Goal: Task Accomplishment & Management: Manage account settings

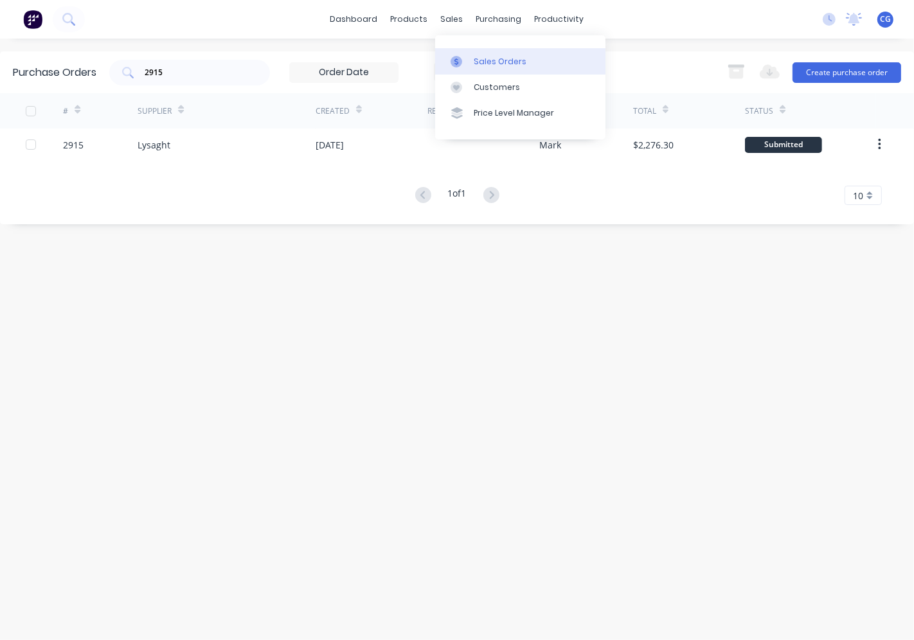
click at [480, 56] on div "Sales Orders" at bounding box center [500, 62] width 53 height 12
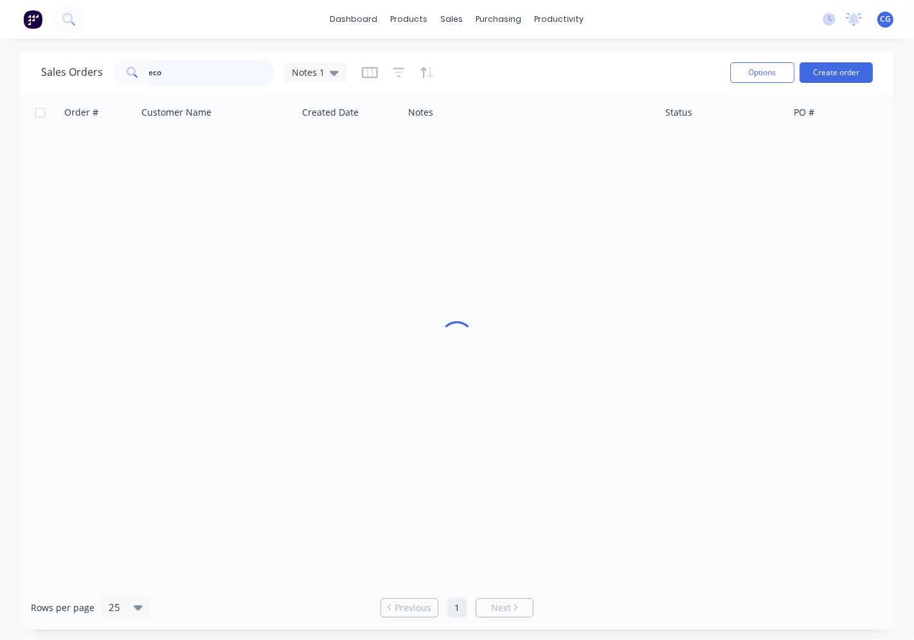
click at [172, 74] on input "eco" at bounding box center [211, 73] width 125 height 26
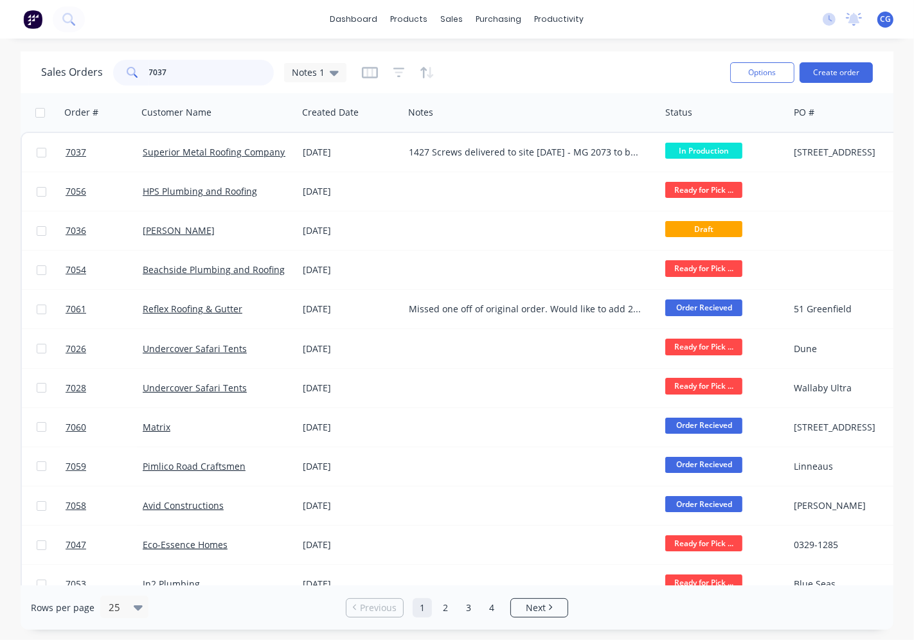
type input "7037"
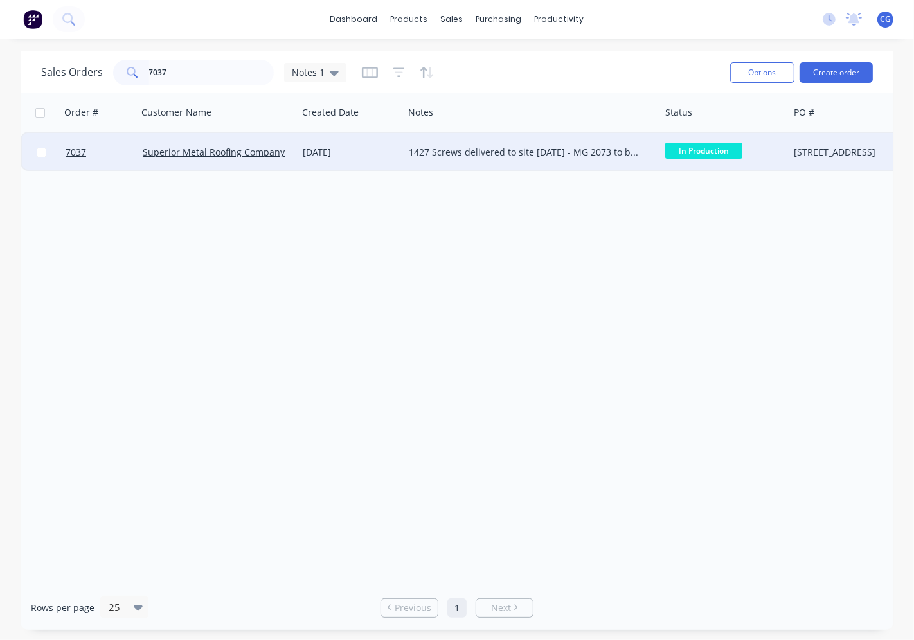
click at [543, 148] on div "1427 Screws delivered to site [DATE] - MG 2073 to be dropped off with [PERSON_N…" at bounding box center [526, 152] width 234 height 13
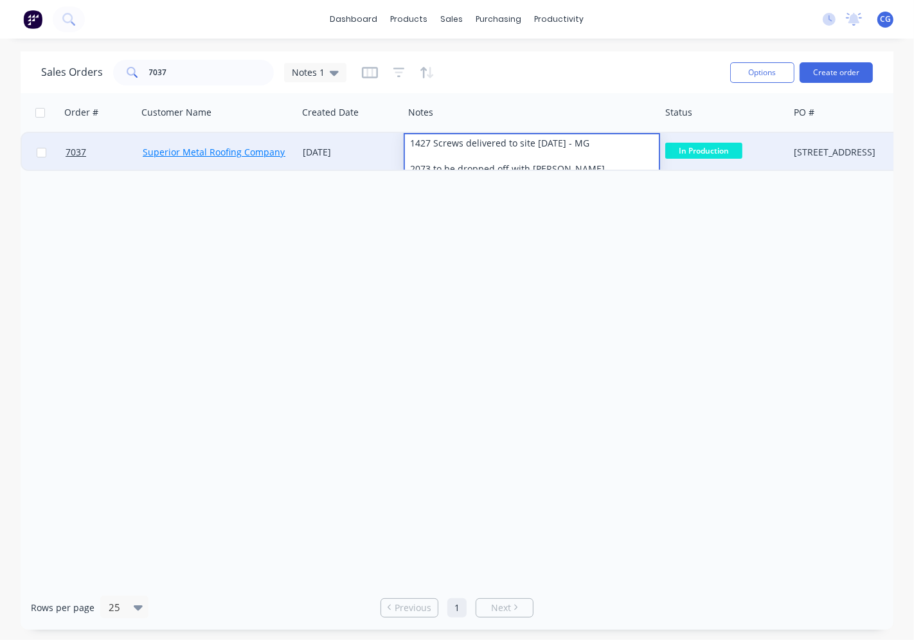
click at [197, 146] on link "Superior Metal Roofing Company Pty Ltd" at bounding box center [230, 152] width 174 height 12
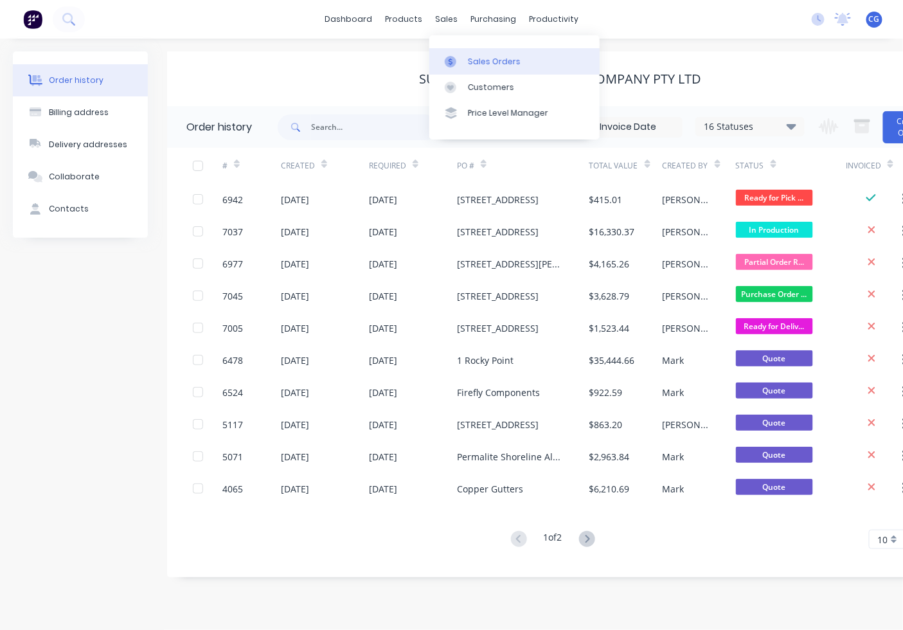
click at [483, 67] on div "Sales Orders" at bounding box center [494, 62] width 53 height 12
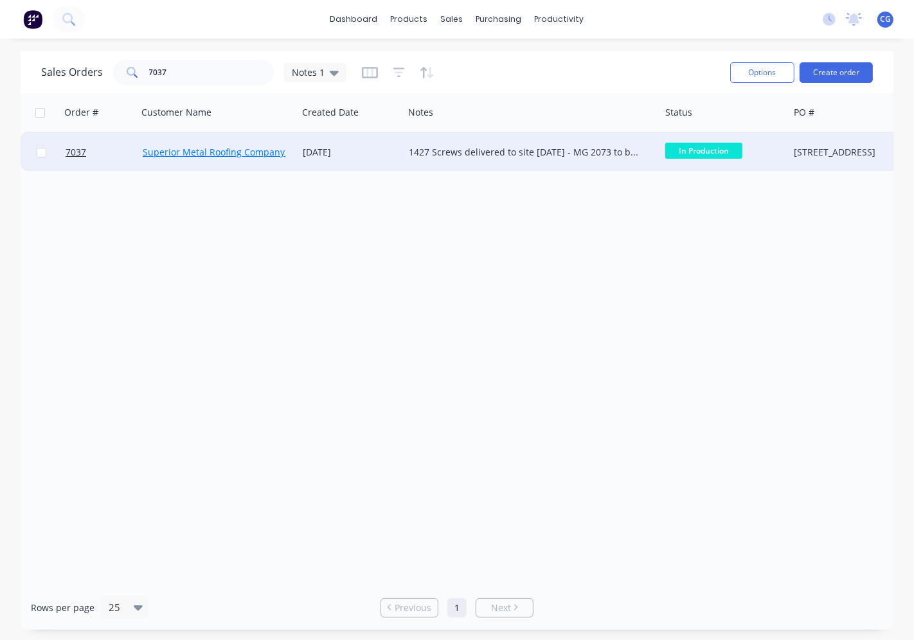
click at [245, 148] on link "Superior Metal Roofing Company Pty Ltd" at bounding box center [230, 152] width 174 height 12
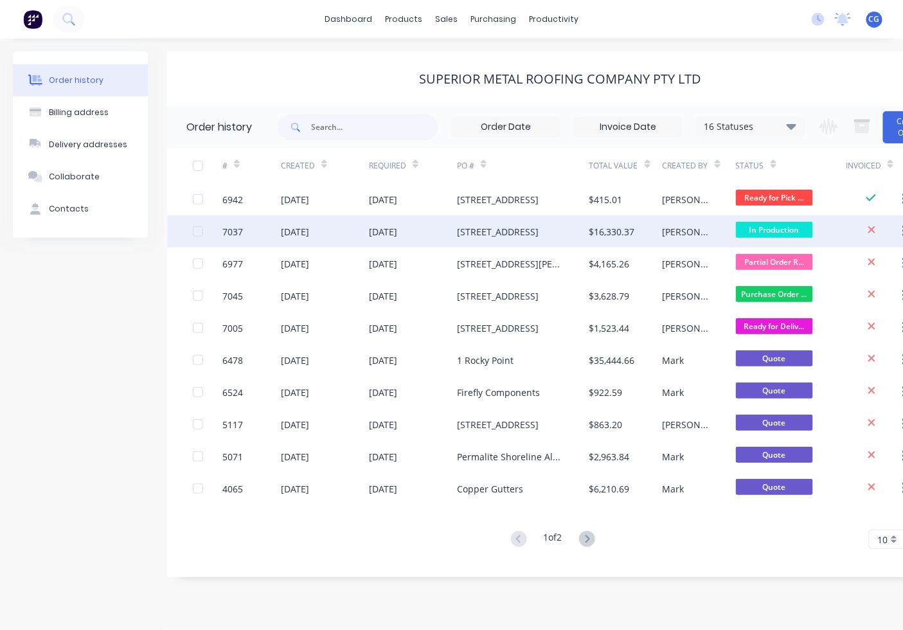
click at [530, 228] on div "[STREET_ADDRESS]" at bounding box center [523, 231] width 132 height 32
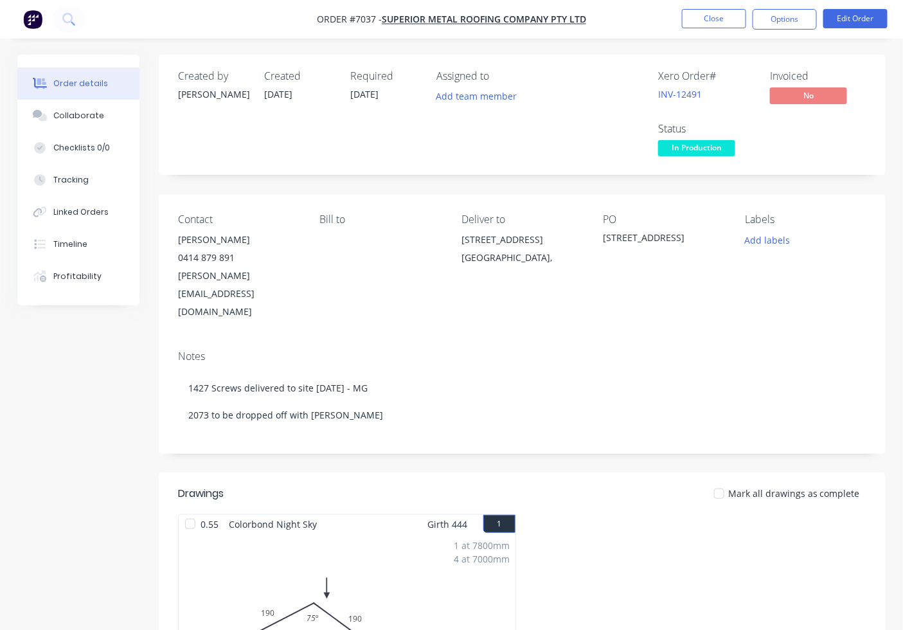
click at [705, 150] on span "In Production" at bounding box center [696, 148] width 77 height 16
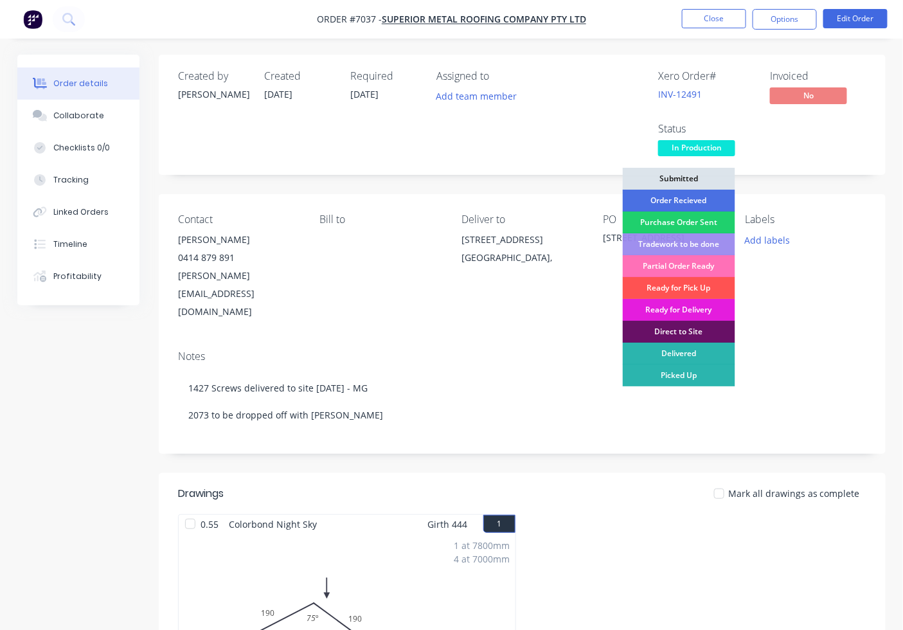
click at [699, 313] on div "Ready for Delivery" at bounding box center [679, 310] width 113 height 22
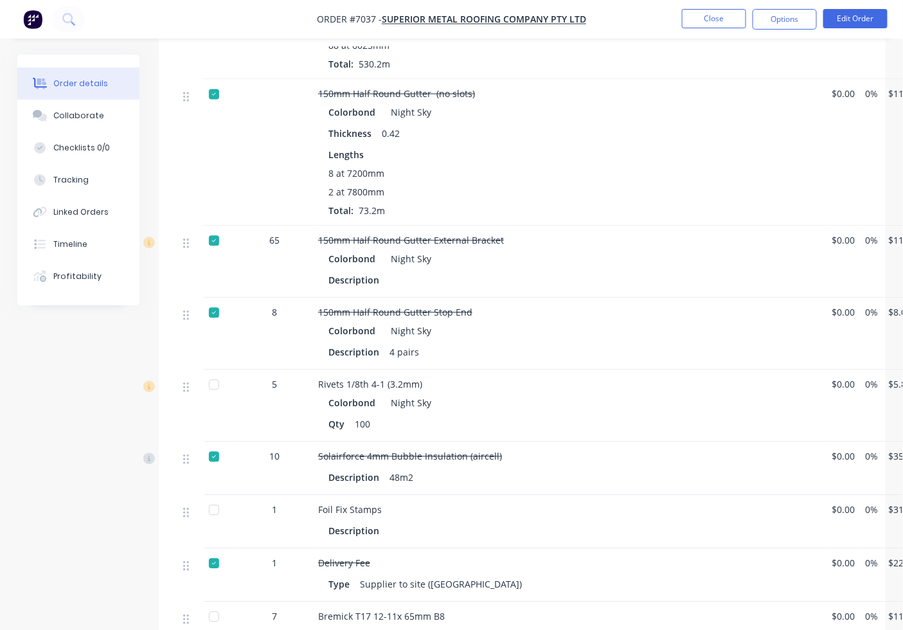
scroll to position [745, 0]
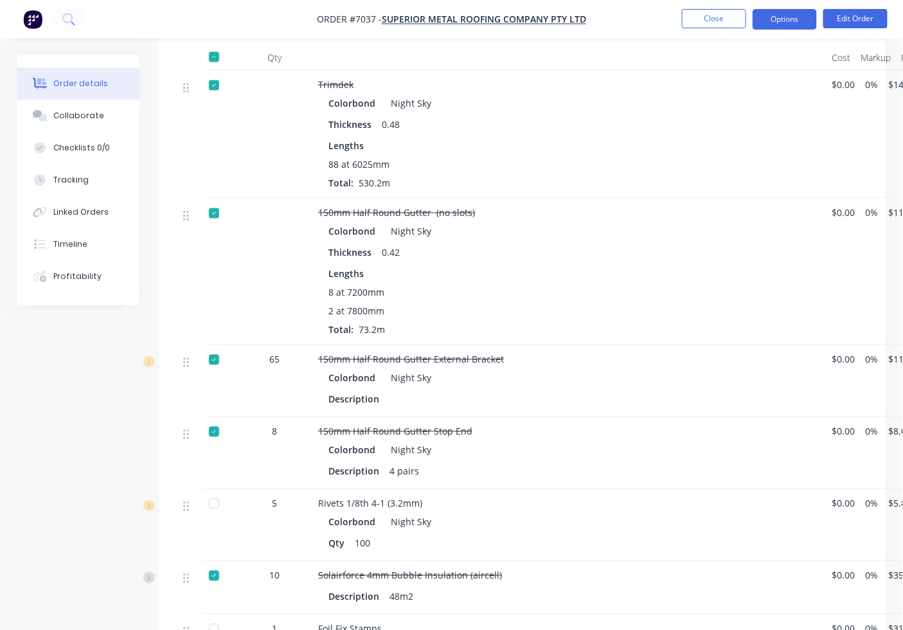
click at [792, 17] on button "Options" at bounding box center [785, 19] width 64 height 21
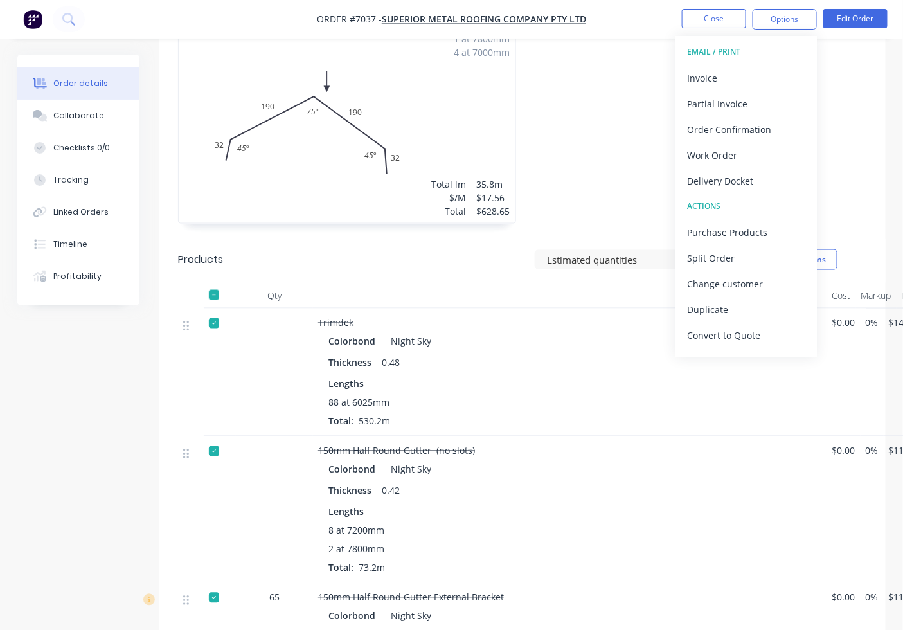
scroll to position [150, 0]
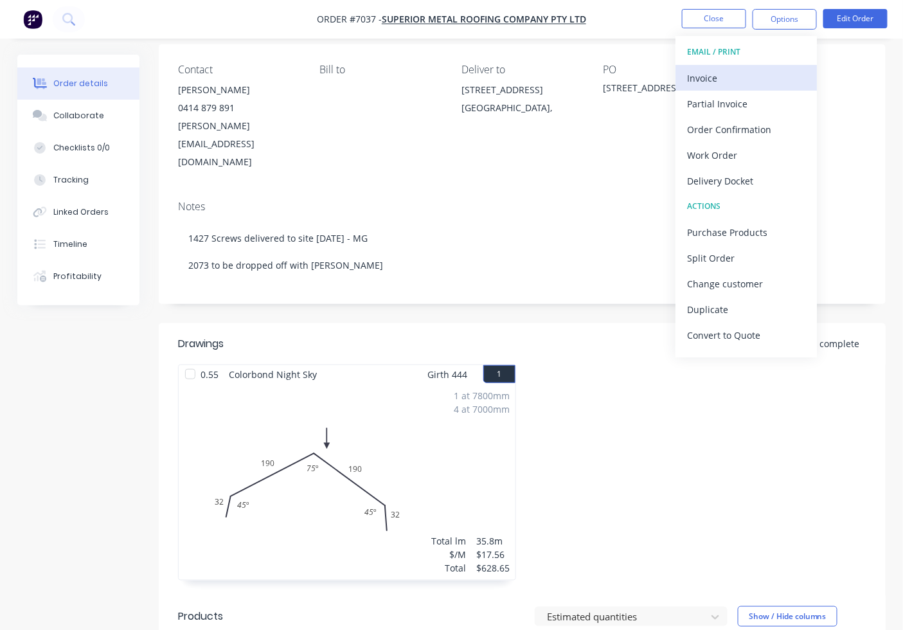
click at [696, 67] on button "Invoice" at bounding box center [746, 78] width 141 height 26
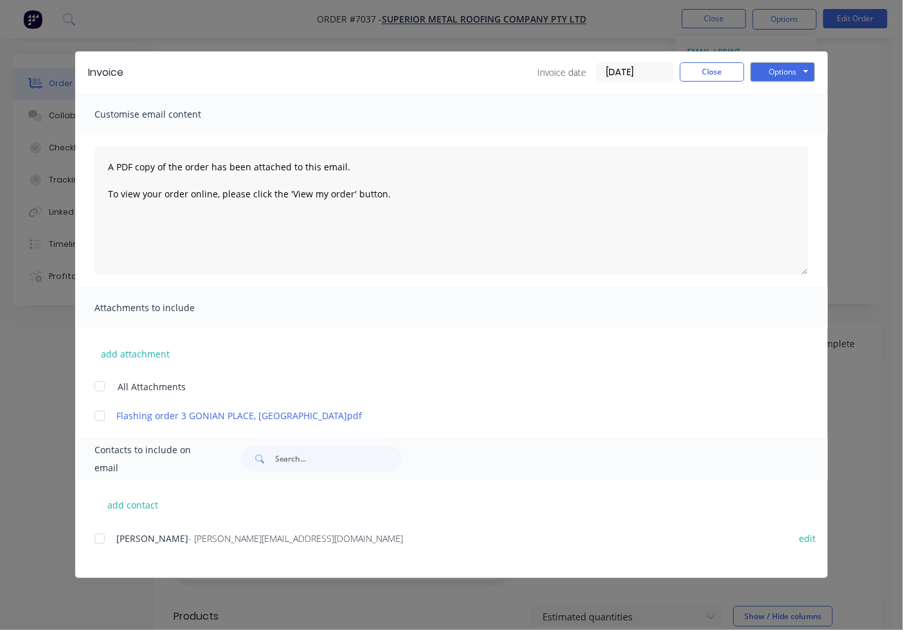
click at [96, 526] on div "add contact Mitchell Gyde - [EMAIL_ADDRESS][DOMAIN_NAME] edit" at bounding box center [451, 529] width 753 height 98
drag, startPoint x: 92, startPoint y: 540, endPoint x: 210, endPoint y: 526, distance: 119.2
click at [99, 540] on div "add contact Mitchell Gyde - [EMAIL_ADDRESS][DOMAIN_NAME] edit" at bounding box center [451, 529] width 753 height 98
drag, startPoint x: 99, startPoint y: 536, endPoint x: 332, endPoint y: 489, distance: 237.6
click at [113, 536] on div "Mitchell Gyde - [EMAIL_ADDRESS][DOMAIN_NAME] edit" at bounding box center [462, 538] width 734 height 17
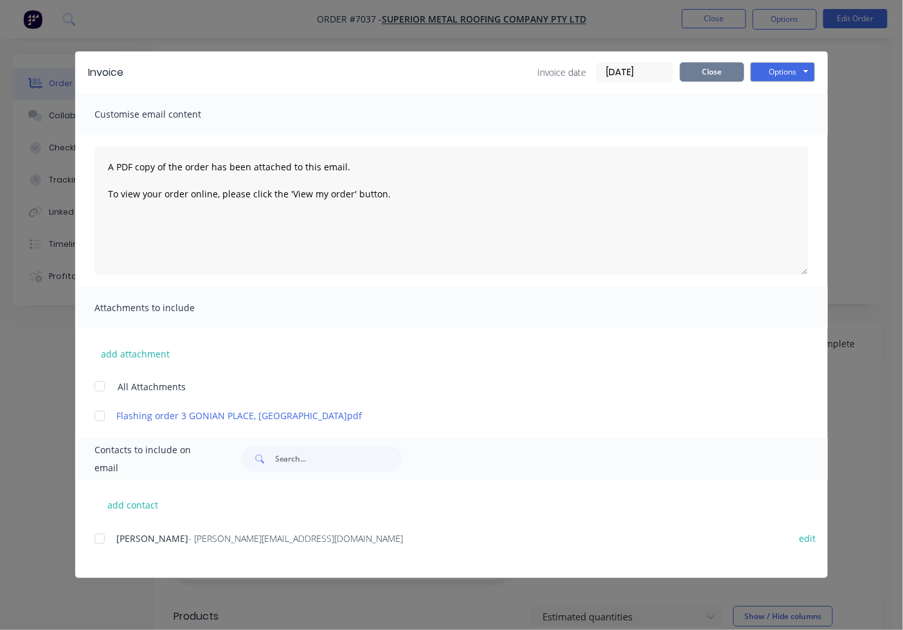
click at [690, 76] on button "Close" at bounding box center [712, 71] width 64 height 19
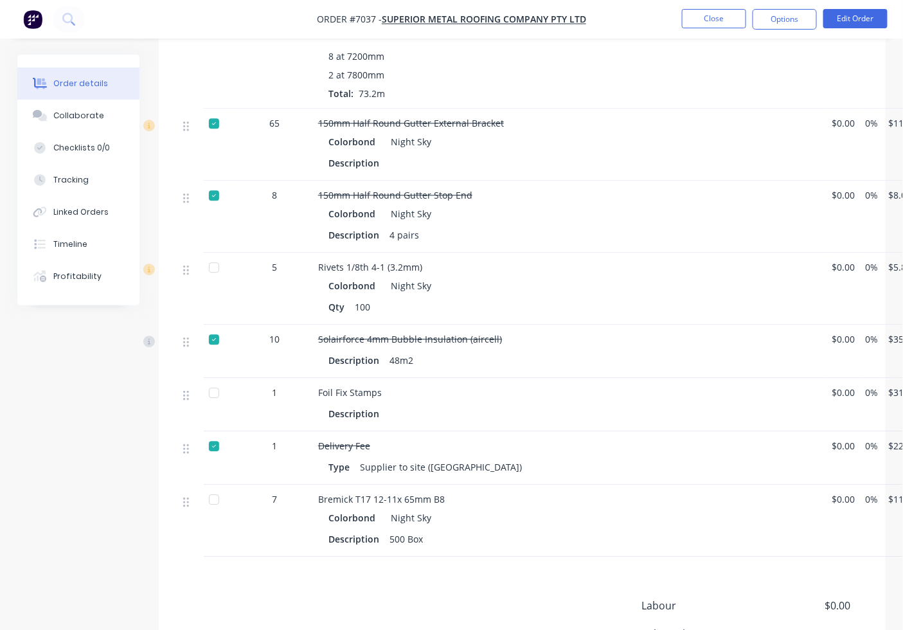
scroll to position [864, 0]
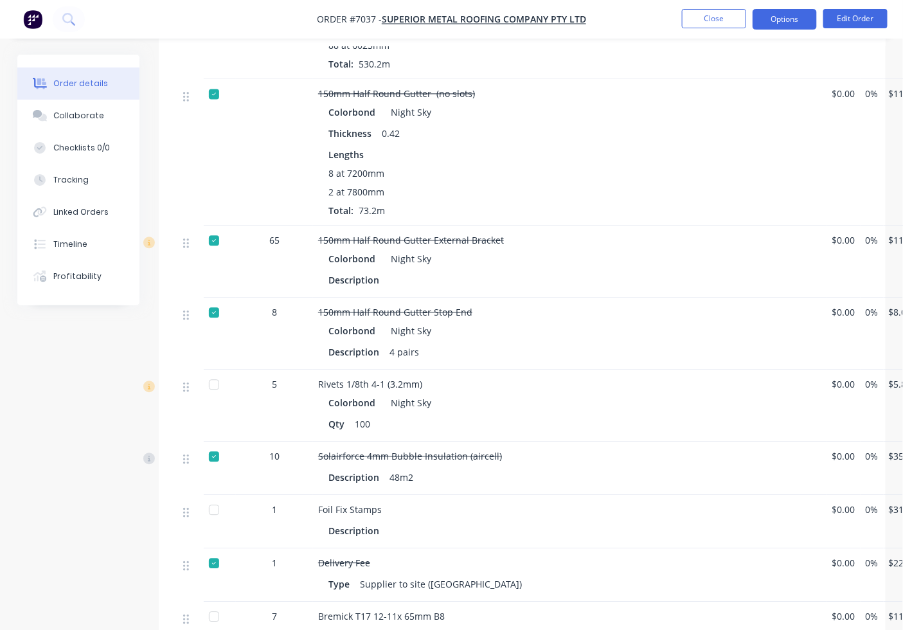
click at [774, 19] on button "Options" at bounding box center [785, 19] width 64 height 21
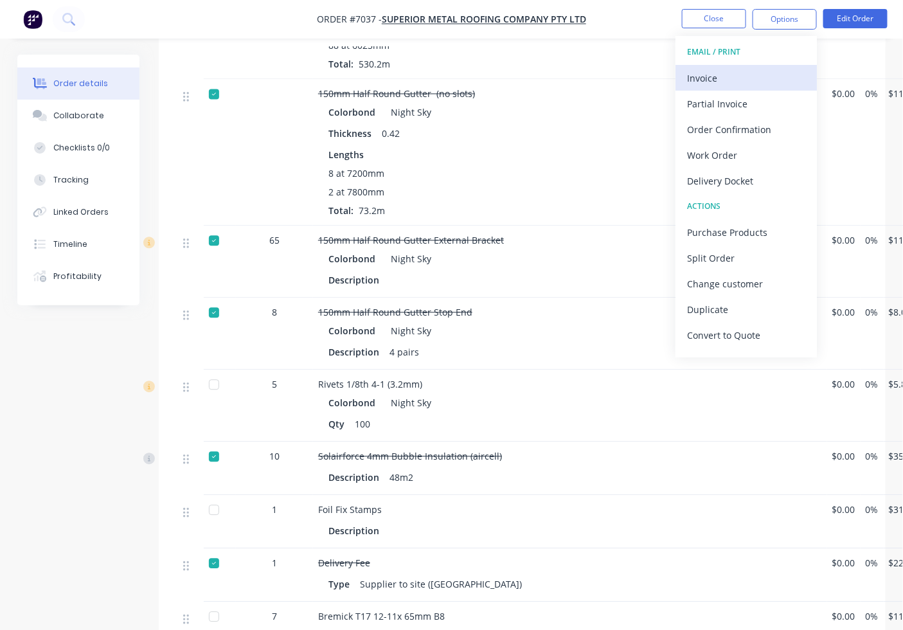
click at [714, 72] on div "Invoice" at bounding box center [746, 78] width 118 height 19
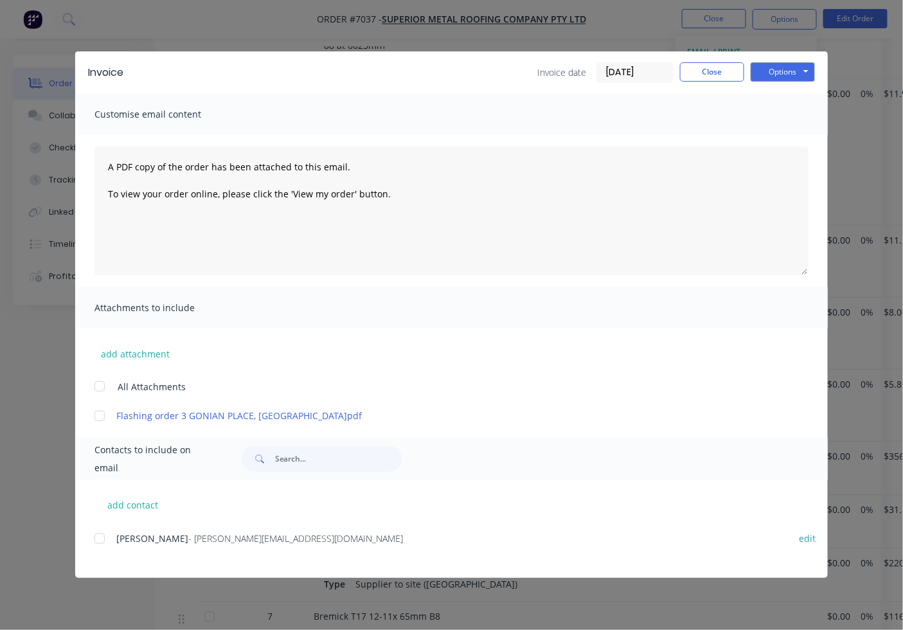
drag, startPoint x: 84, startPoint y: 539, endPoint x: 96, endPoint y: 539, distance: 12.2
click at [86, 539] on div "add contact Mitchell Gyde - [EMAIL_ADDRESS][DOMAIN_NAME] edit" at bounding box center [451, 529] width 753 height 98
click at [100, 542] on div at bounding box center [100, 539] width 26 height 26
click at [750, 69] on div "Invoice date [DATE] Close Options Preview Print Email" at bounding box center [677, 72] width 278 height 21
click at [766, 78] on button "Options" at bounding box center [783, 71] width 64 height 19
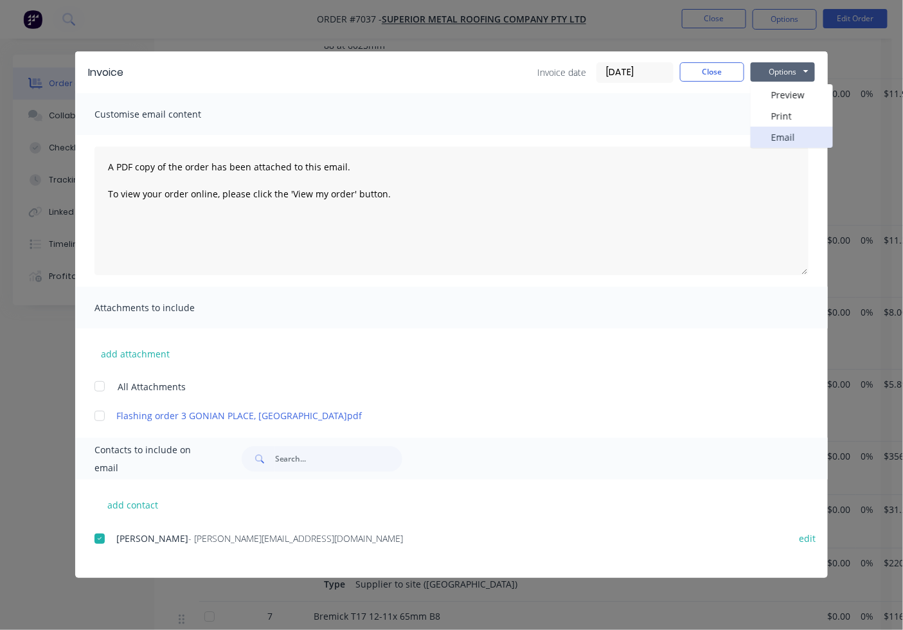
click at [760, 140] on button "Email" at bounding box center [792, 137] width 82 height 21
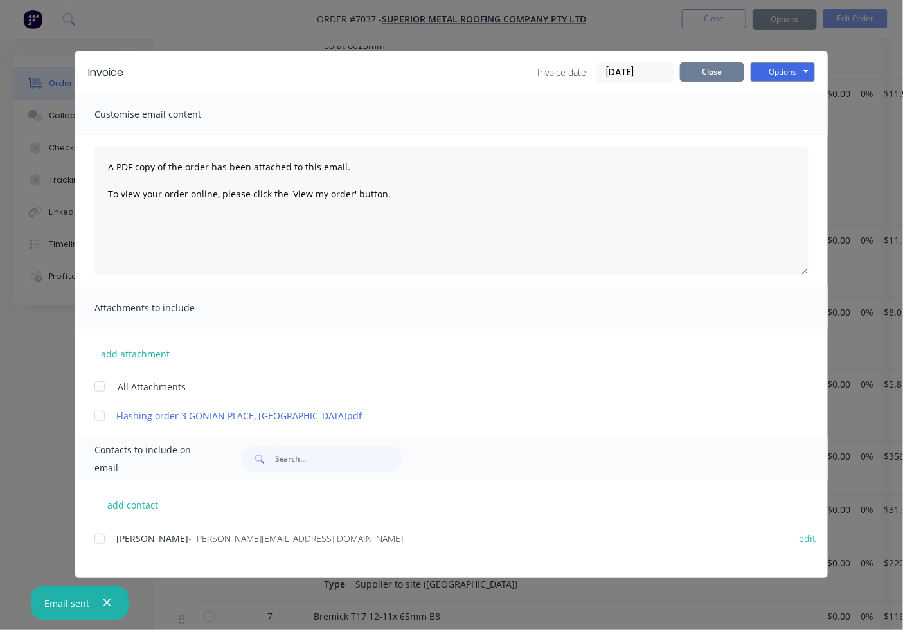
click at [698, 65] on button "Close" at bounding box center [712, 71] width 64 height 19
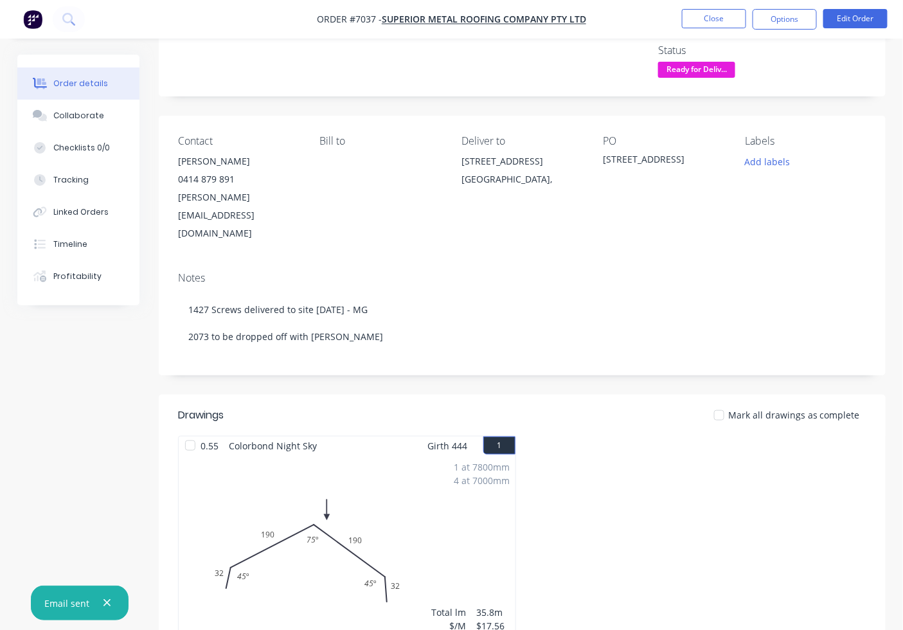
scroll to position [30, 0]
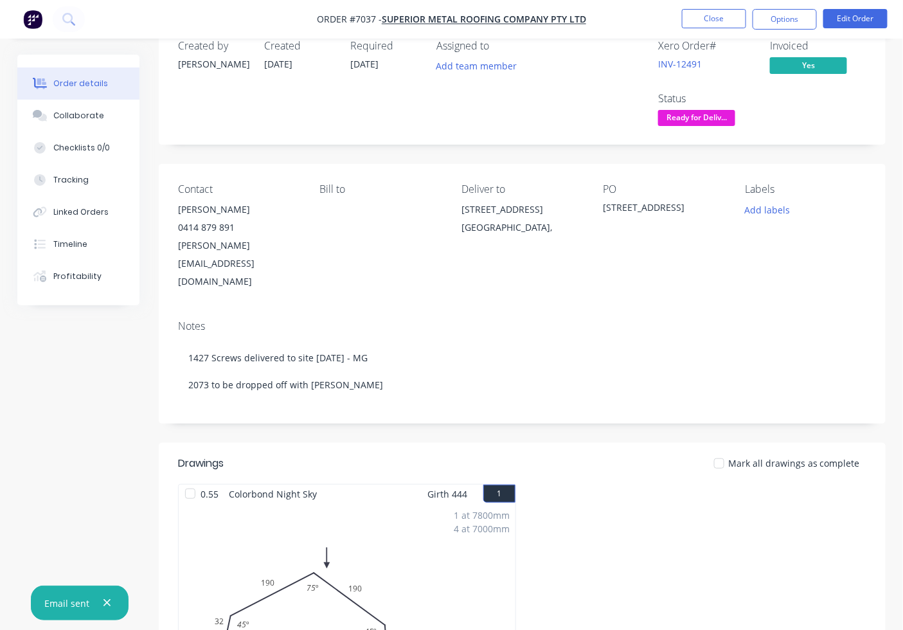
drag, startPoint x: 183, startPoint y: 455, endPoint x: 211, endPoint y: 460, distance: 28.0
click at [190, 481] on div at bounding box center [190, 494] width 26 height 26
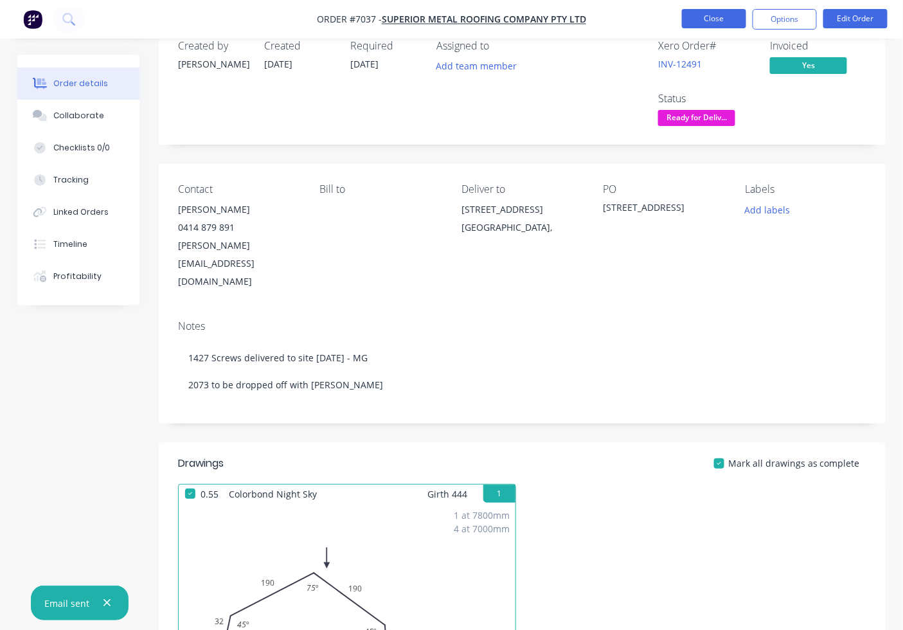
click at [724, 15] on button "Close" at bounding box center [714, 18] width 64 height 19
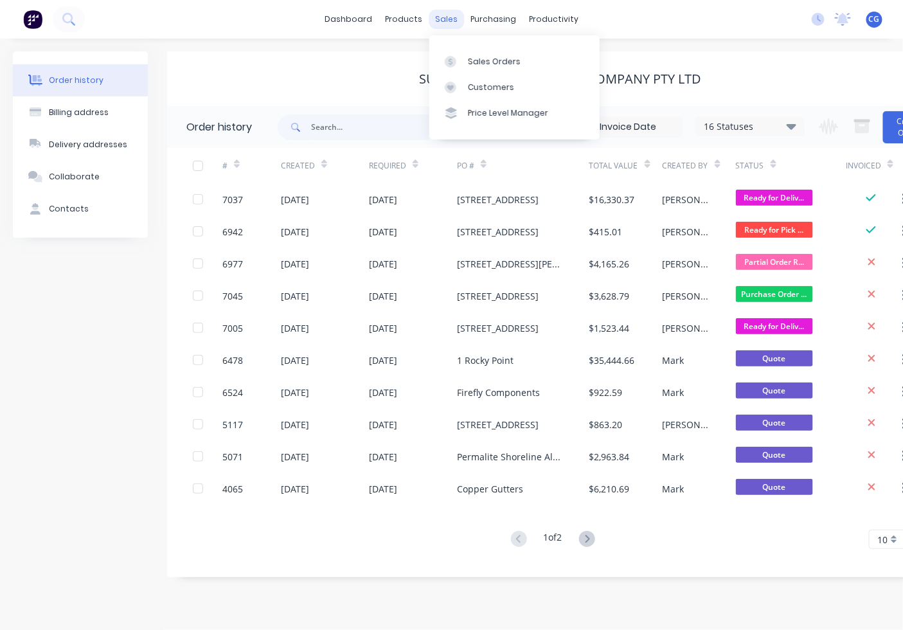
click at [453, 15] on div "sales" at bounding box center [446, 19] width 35 height 19
click at [451, 58] on icon at bounding box center [451, 62] width 12 height 12
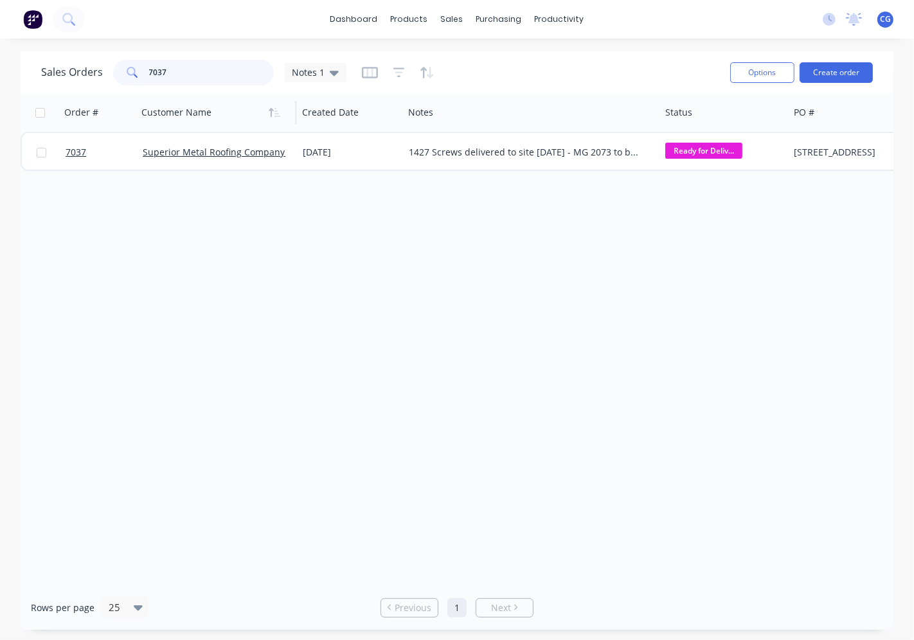
drag, startPoint x: 212, startPoint y: 67, endPoint x: 175, endPoint y: 125, distance: 68.8
click at [145, 87] on div "Sales Orders 7037 Notes 1" at bounding box center [380, 73] width 679 height 32
type input "7055"
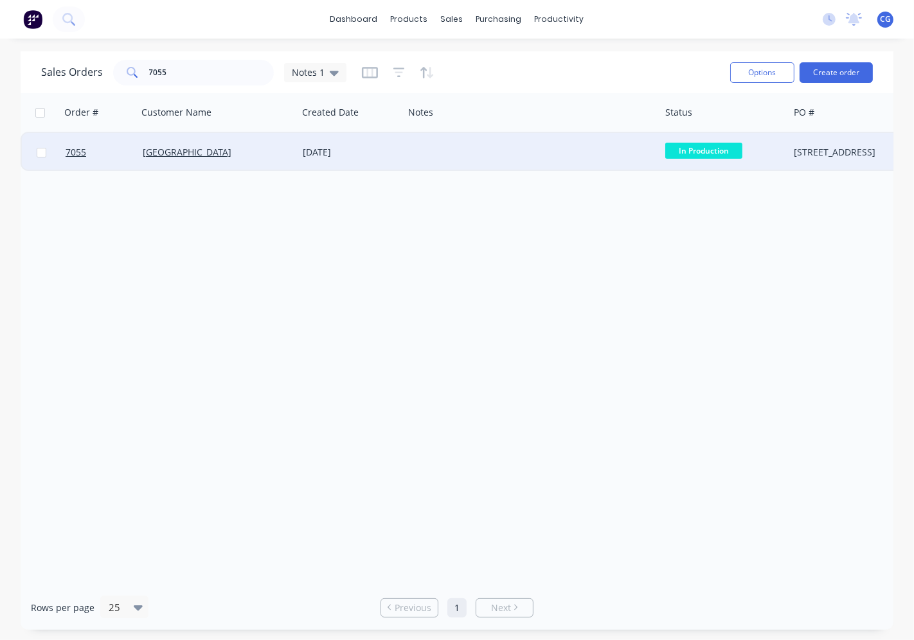
click at [307, 158] on div "[DATE]" at bounding box center [351, 152] width 96 height 13
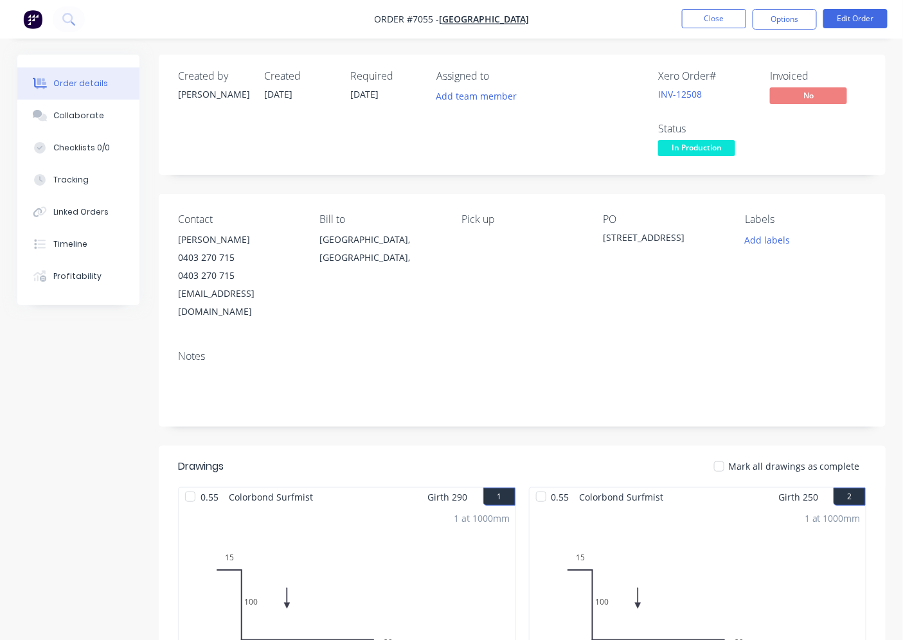
click at [712, 156] on span "In Production" at bounding box center [696, 148] width 77 height 16
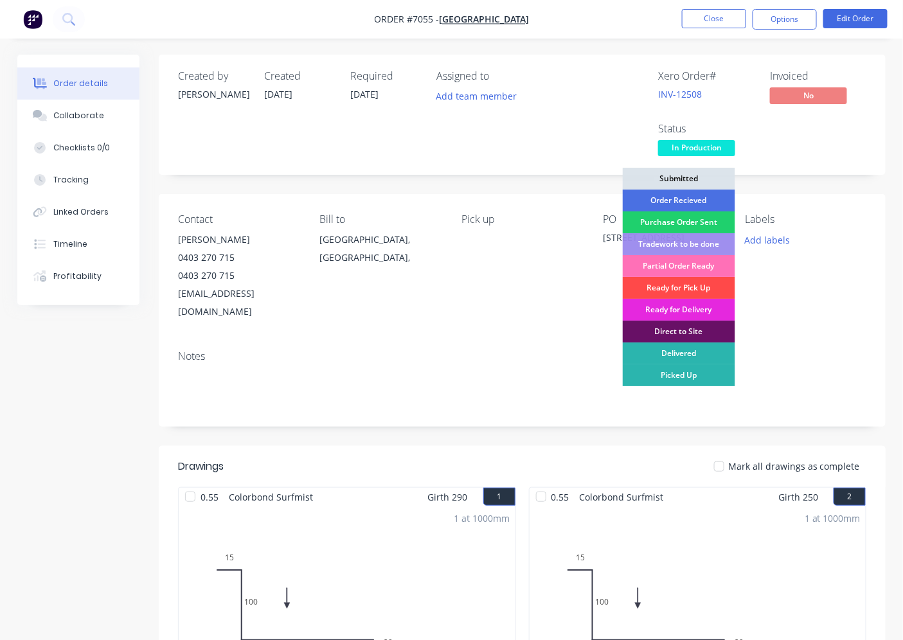
click at [687, 283] on div "Ready for Pick Up" at bounding box center [679, 288] width 113 height 22
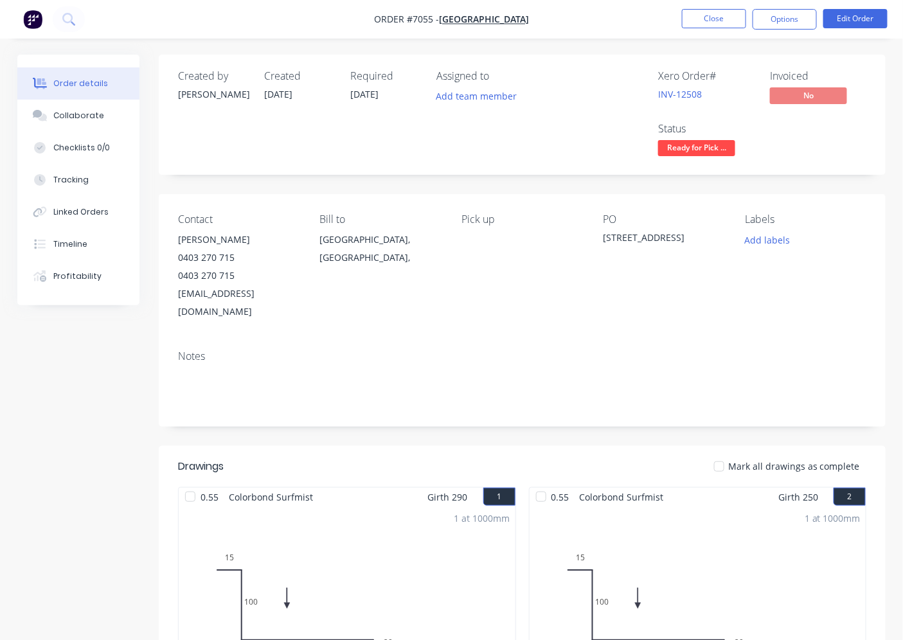
click at [720, 454] on div at bounding box center [720, 467] width 26 height 26
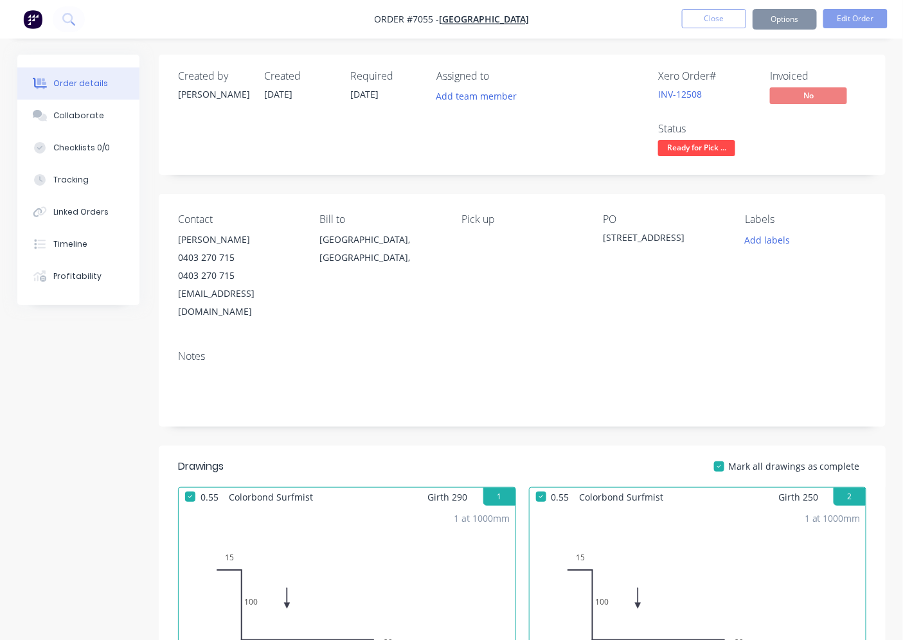
click at [780, 28] on button "Options" at bounding box center [785, 19] width 64 height 21
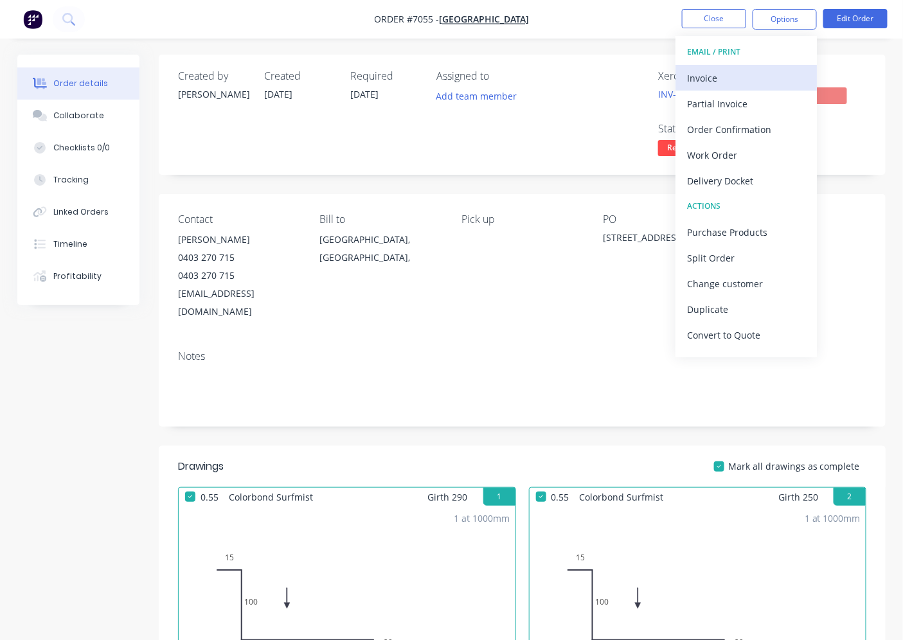
click at [717, 87] on button "Invoice" at bounding box center [746, 78] width 141 height 26
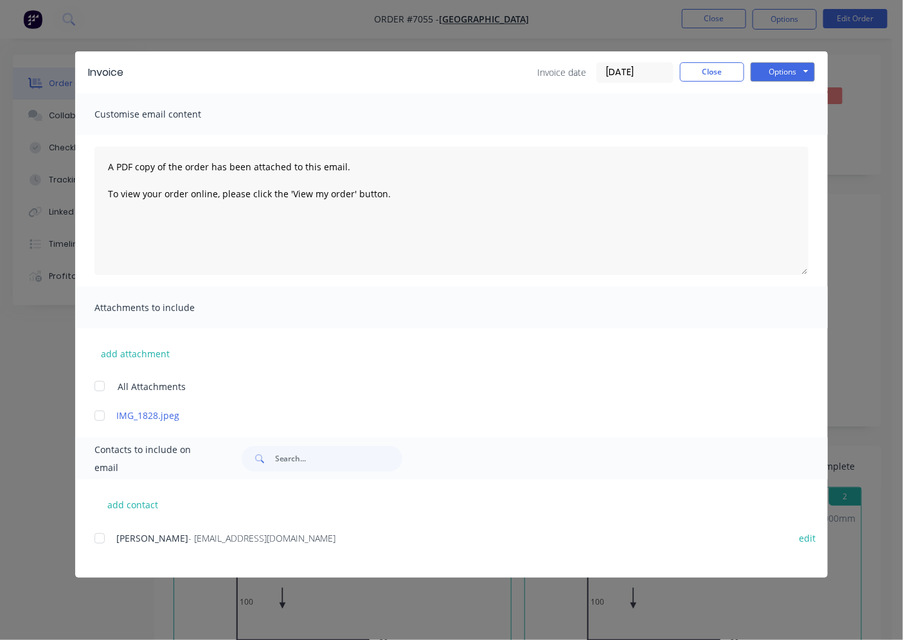
drag, startPoint x: 103, startPoint y: 530, endPoint x: 120, endPoint y: 544, distance: 21.9
click at [104, 531] on div at bounding box center [100, 539] width 26 height 26
click at [786, 69] on button "Options" at bounding box center [783, 71] width 64 height 19
click at [774, 133] on button "Email" at bounding box center [792, 137] width 82 height 21
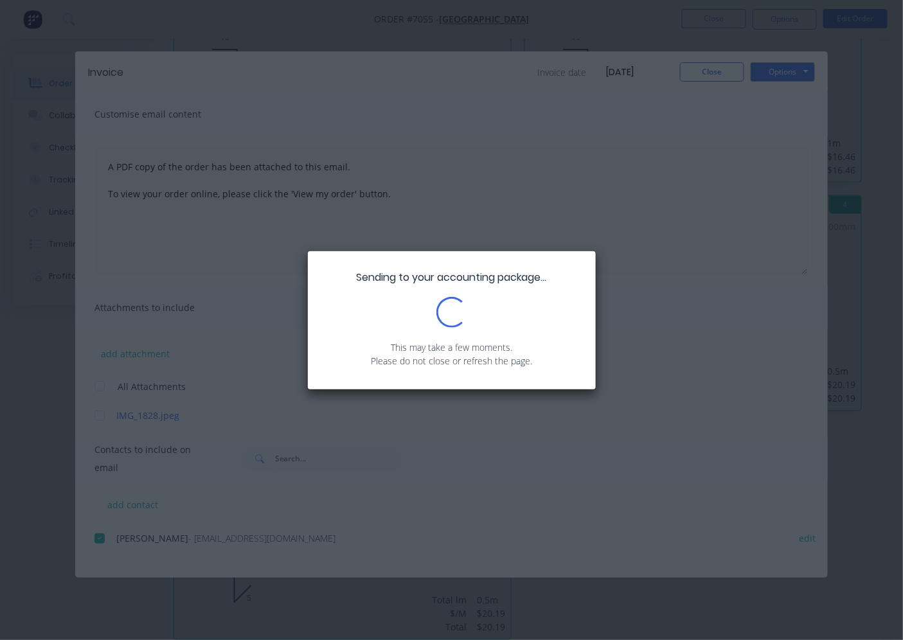
scroll to position [388, 0]
